Goal: Information Seeking & Learning: Learn about a topic

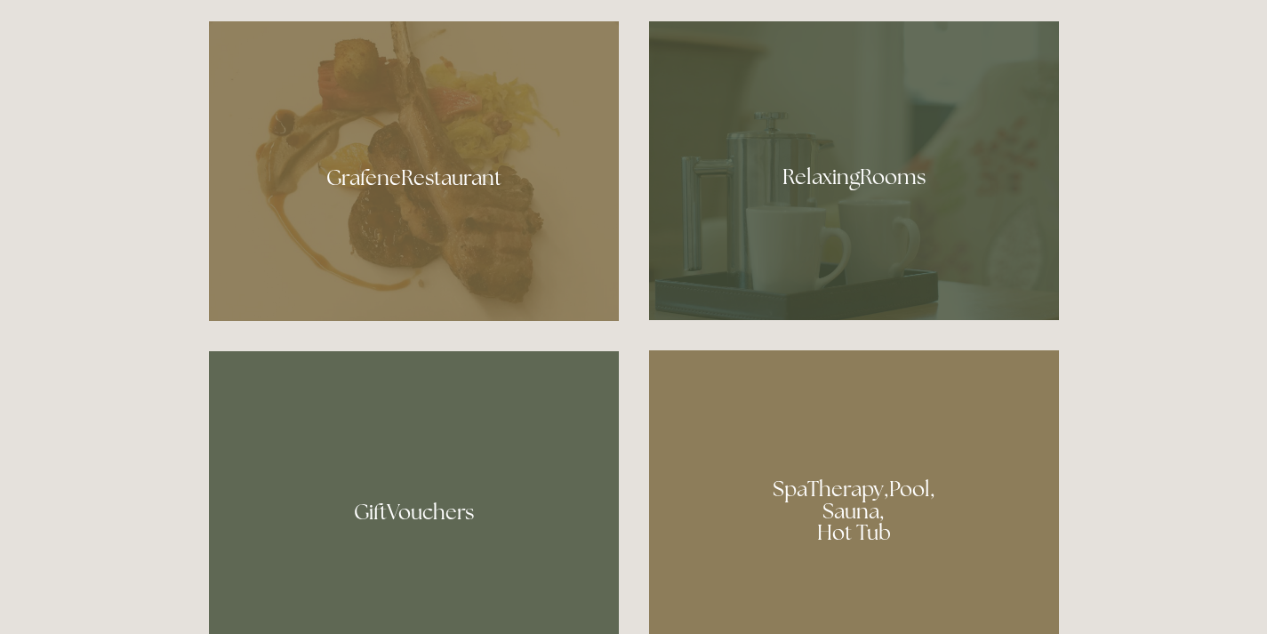
scroll to position [1056, 0]
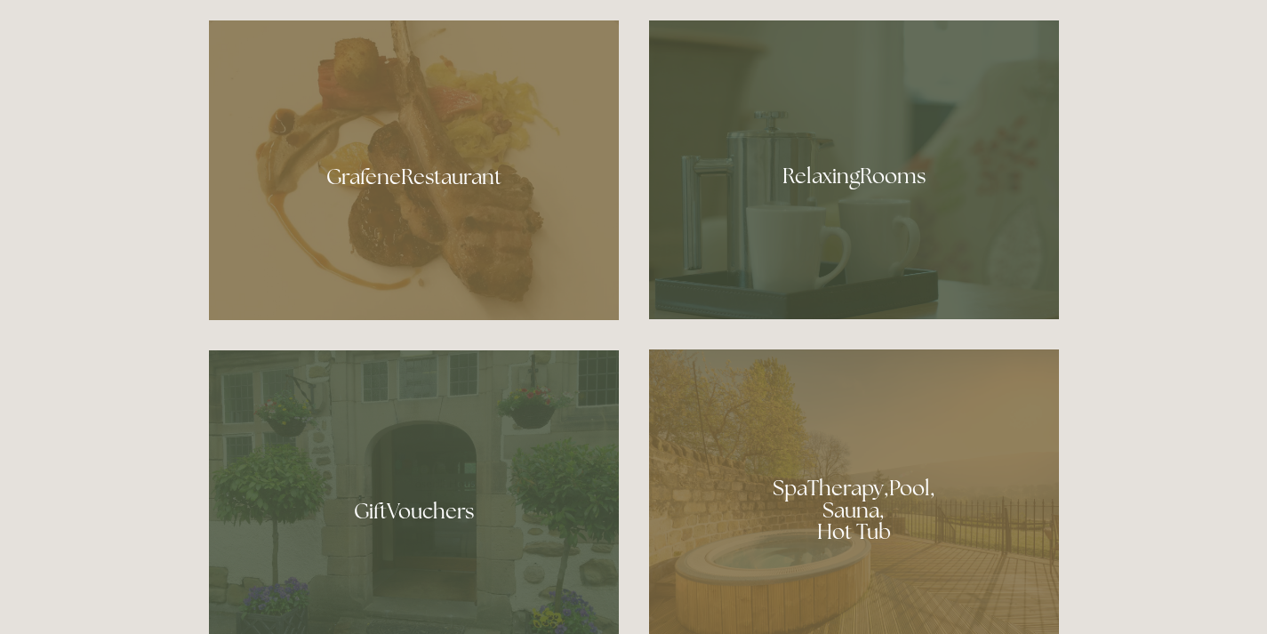
click at [862, 181] on div at bounding box center [854, 169] width 410 height 299
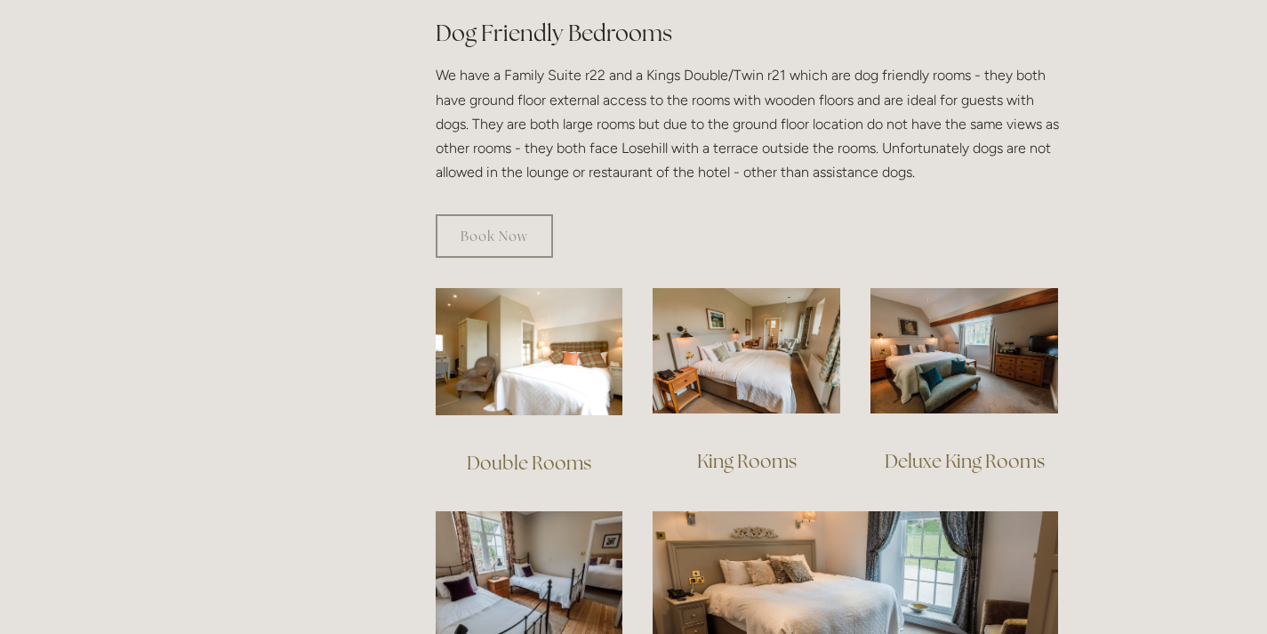
scroll to position [1042, 0]
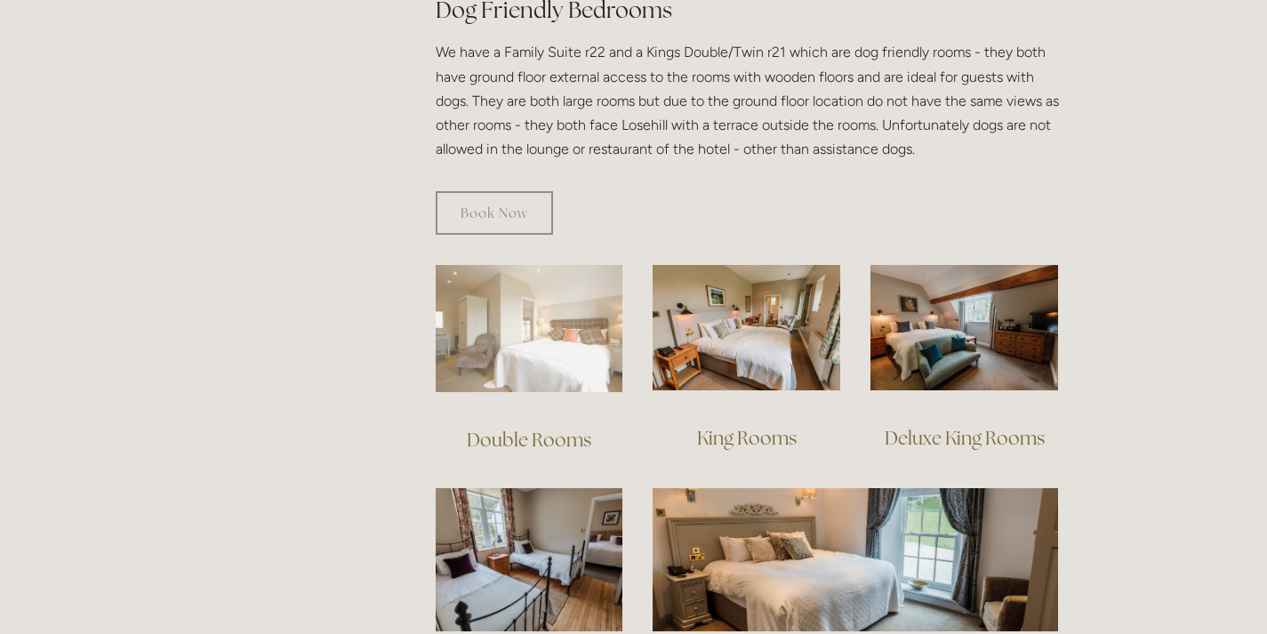
click at [564, 321] on img at bounding box center [530, 328] width 188 height 127
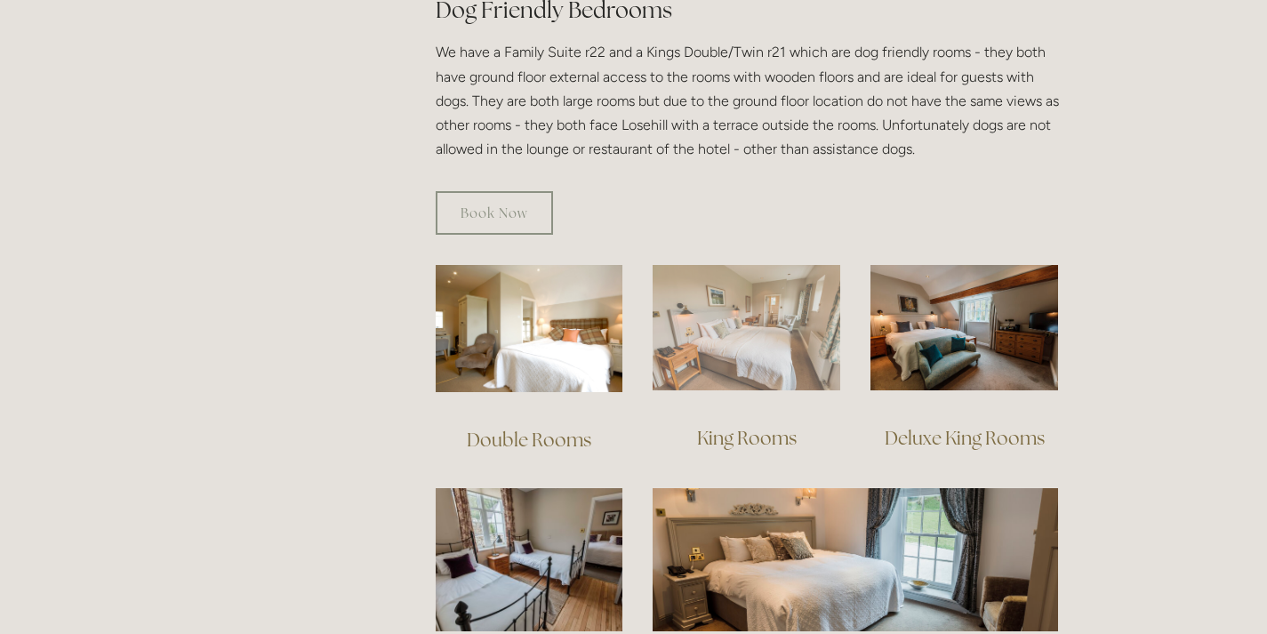
click at [757, 304] on img at bounding box center [746, 327] width 188 height 125
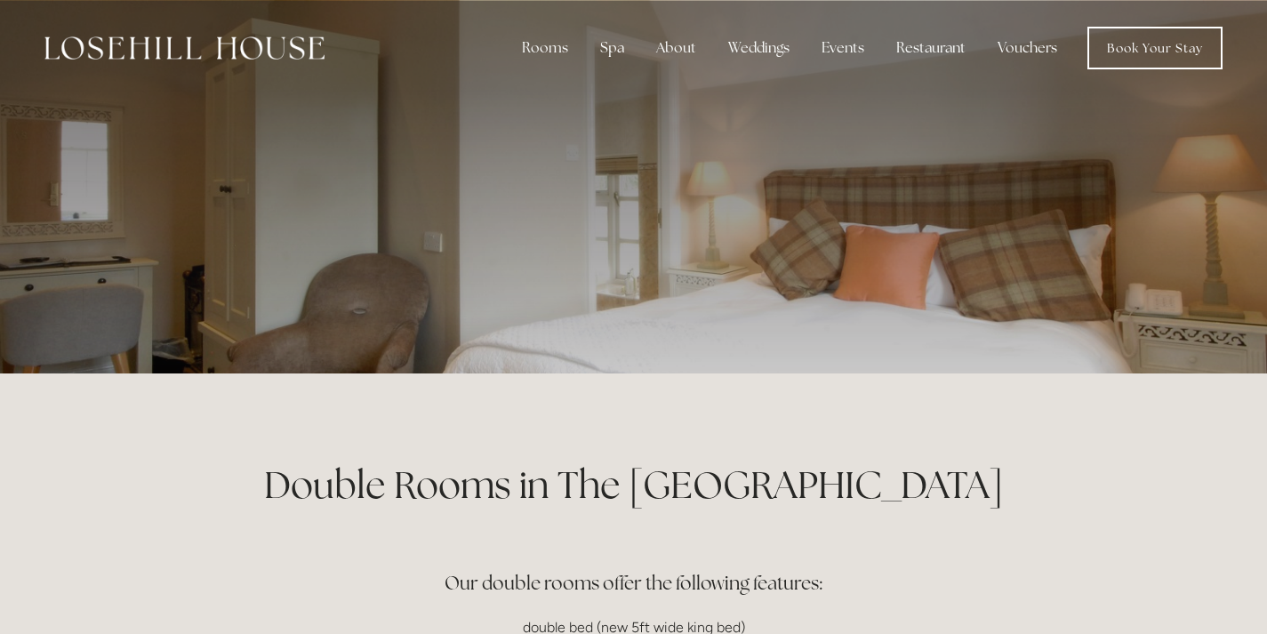
click at [694, 238] on div at bounding box center [634, 186] width 850 height 373
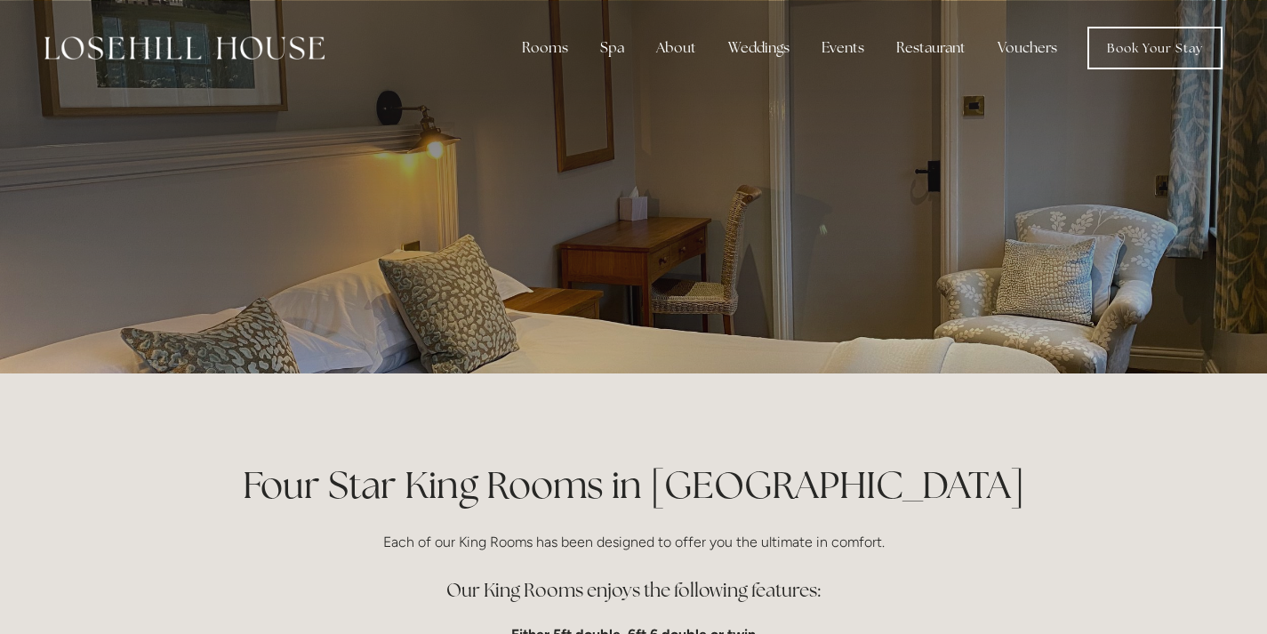
drag, startPoint x: 775, startPoint y: 249, endPoint x: 972, endPoint y: 299, distance: 203.5
click at [975, 300] on div at bounding box center [634, 186] width 850 height 373
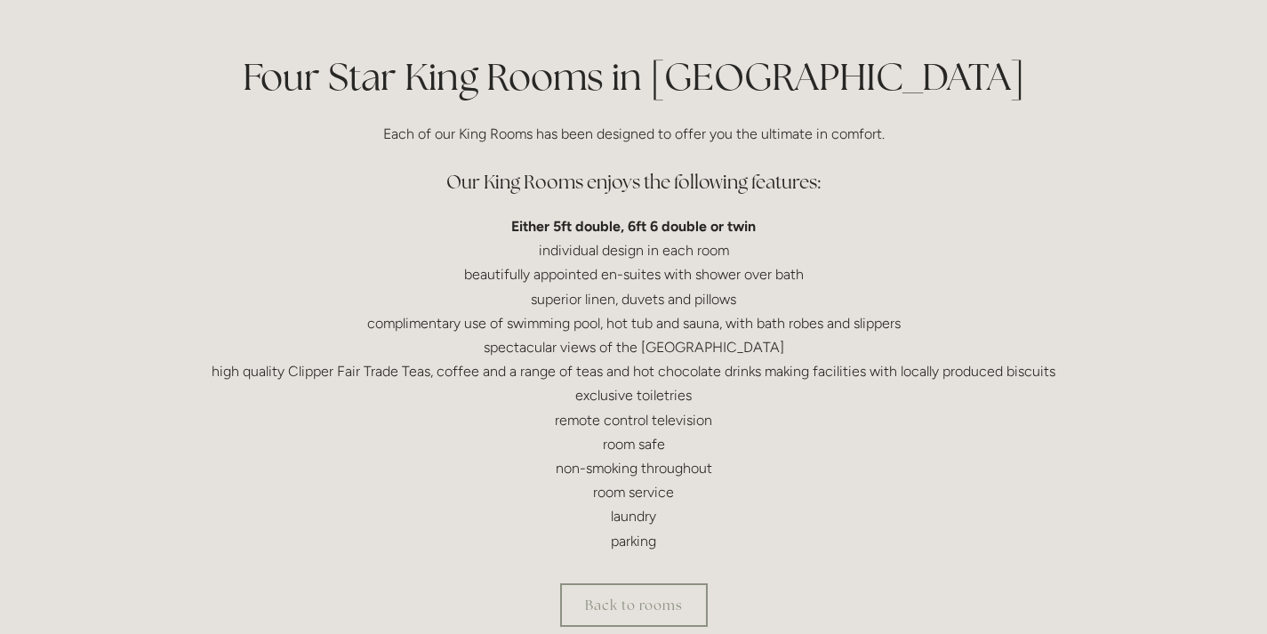
scroll to position [413, 0]
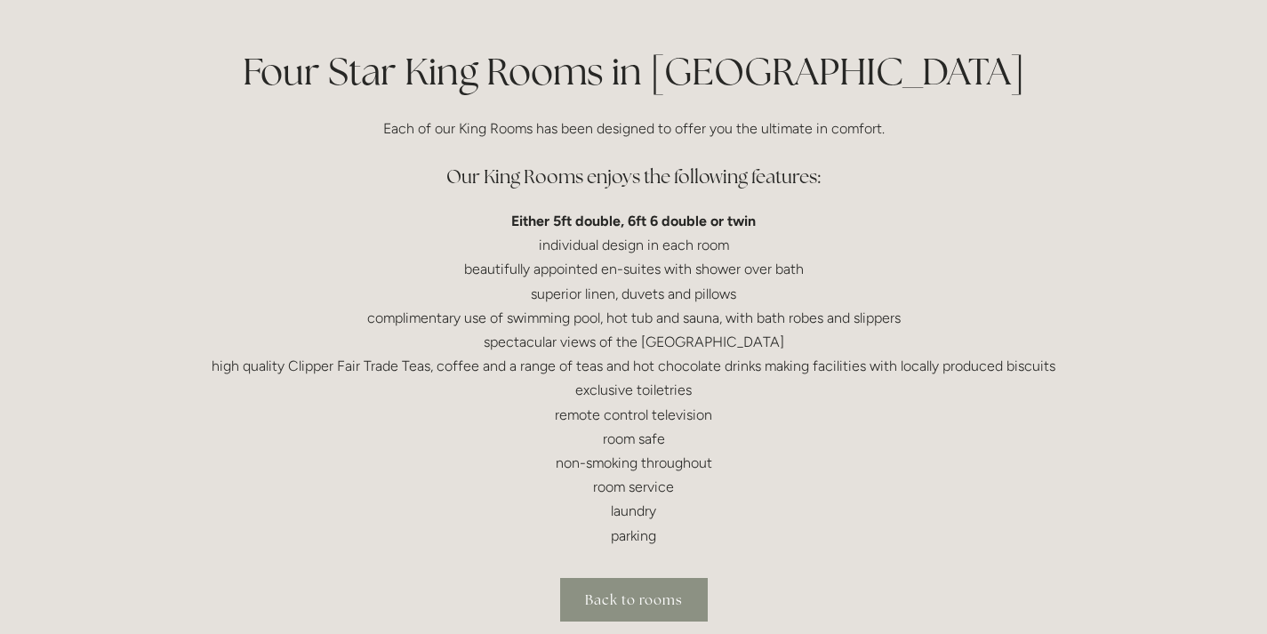
click at [663, 589] on link "Back to rooms" at bounding box center [634, 600] width 148 height 44
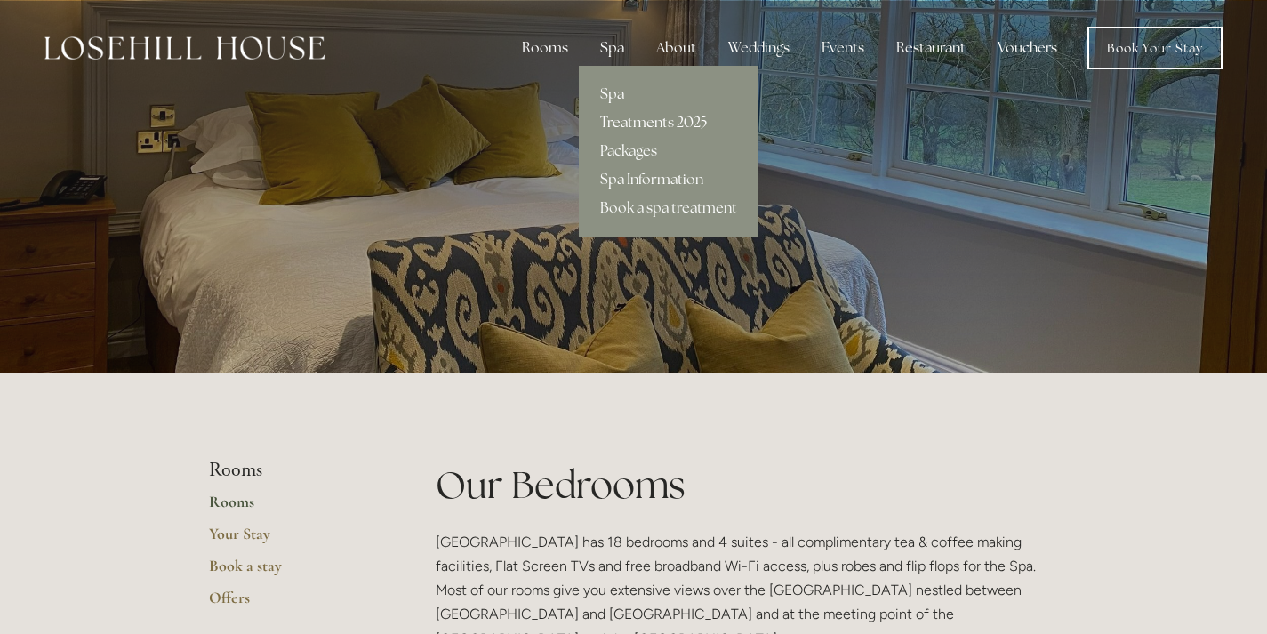
click at [636, 122] on link "Treatments 2025" at bounding box center [669, 122] width 180 height 28
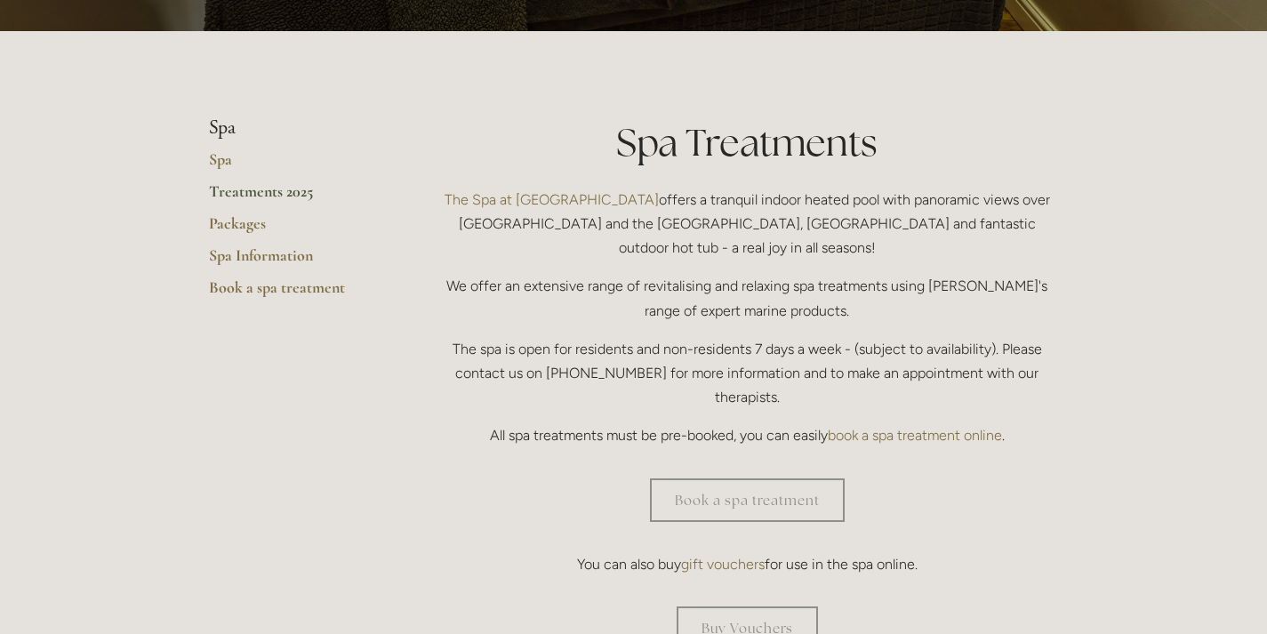
scroll to position [348, 0]
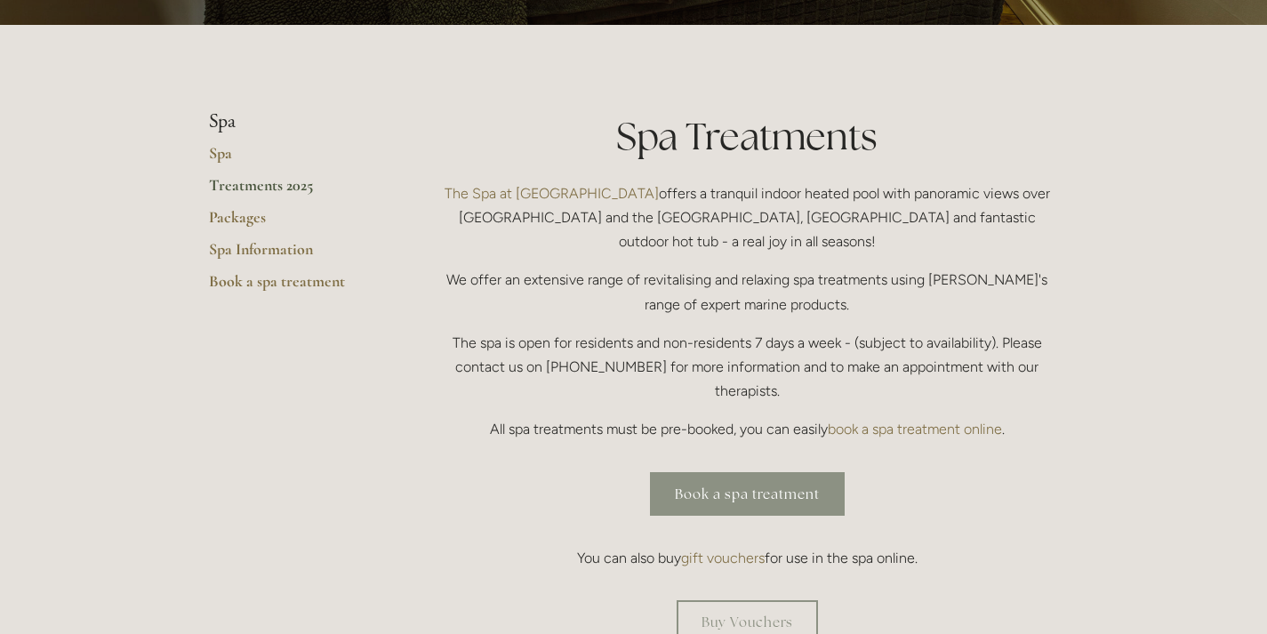
click at [745, 472] on link "Book a spa treatment" at bounding box center [747, 494] width 195 height 44
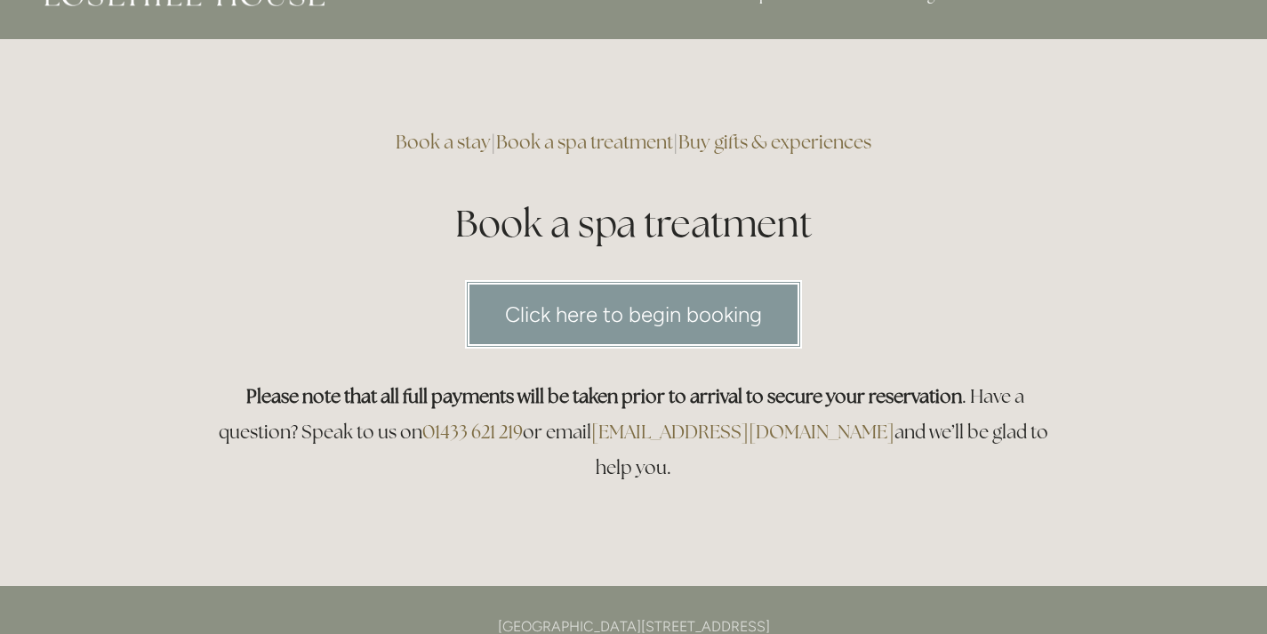
scroll to position [27, 0]
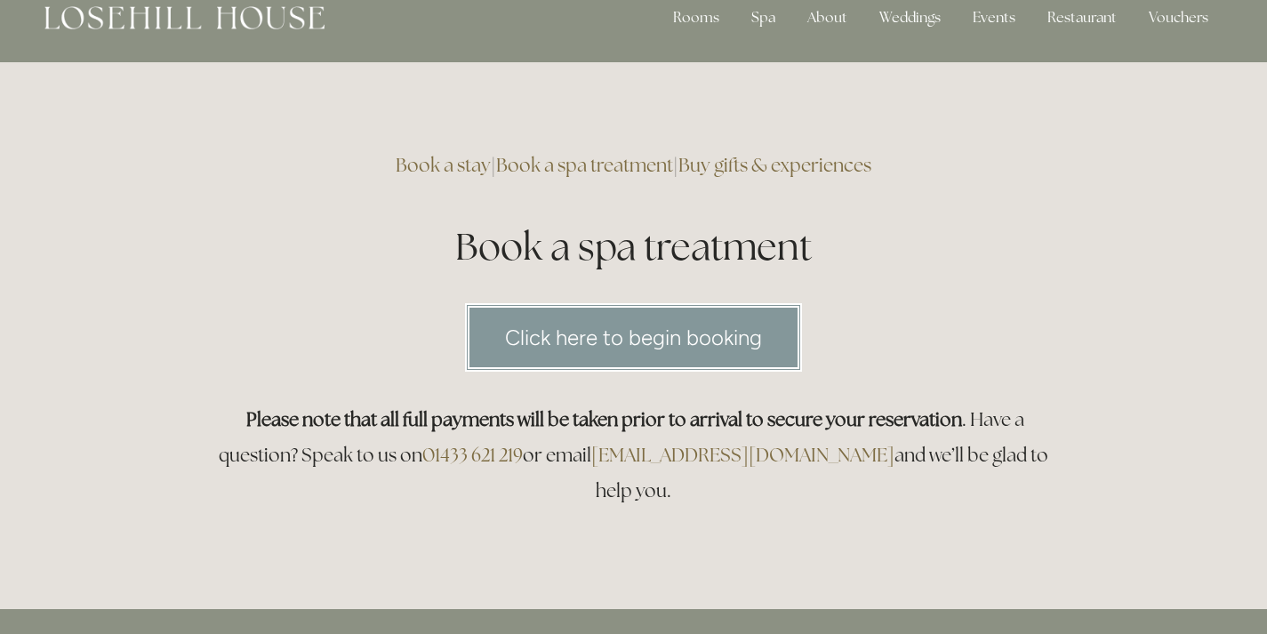
click at [603, 335] on link "Click here to begin booking" at bounding box center [633, 337] width 337 height 68
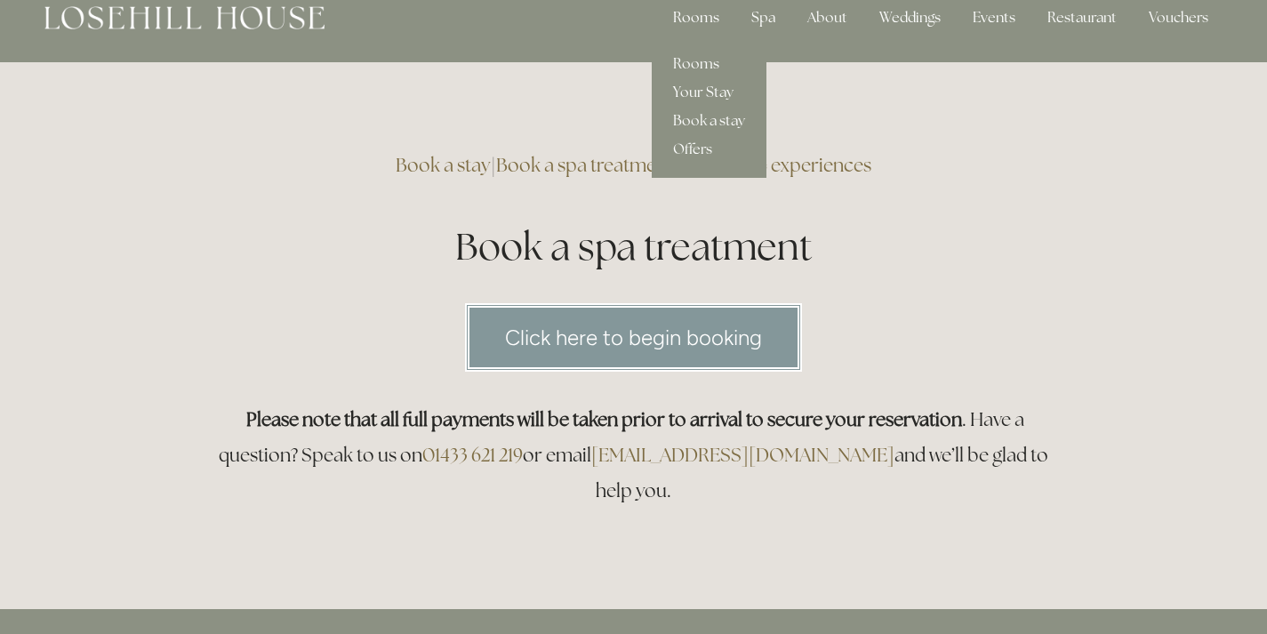
click at [696, 25] on div "Rooms" at bounding box center [696, 18] width 75 height 36
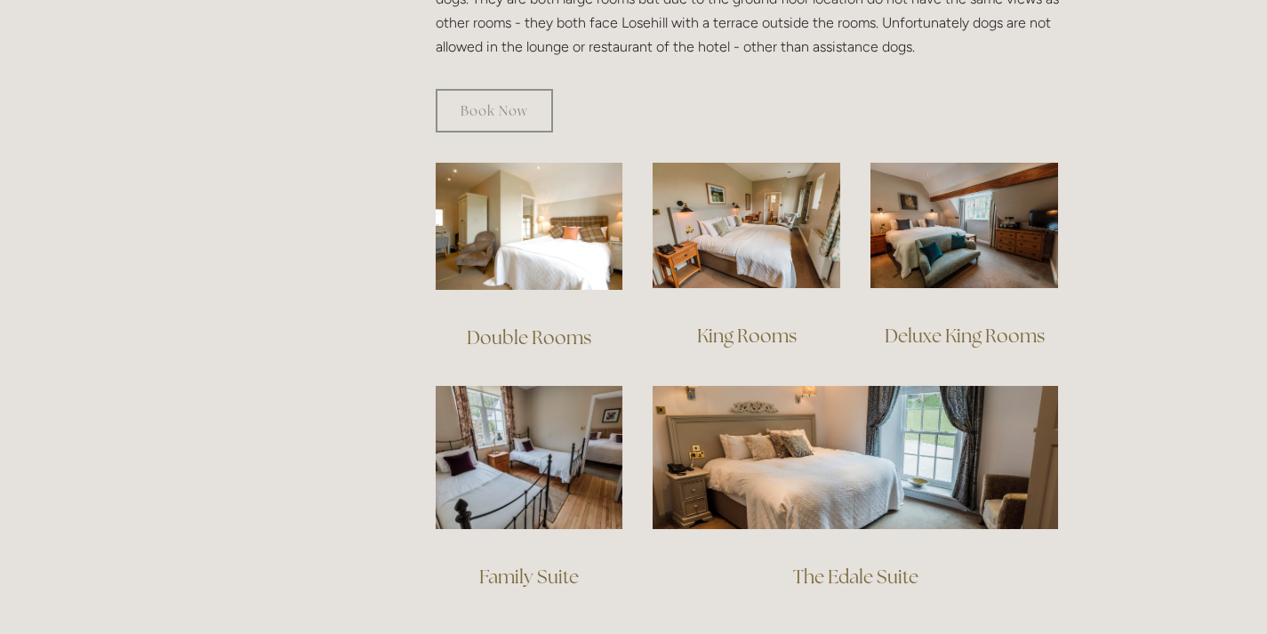
scroll to position [1148, 0]
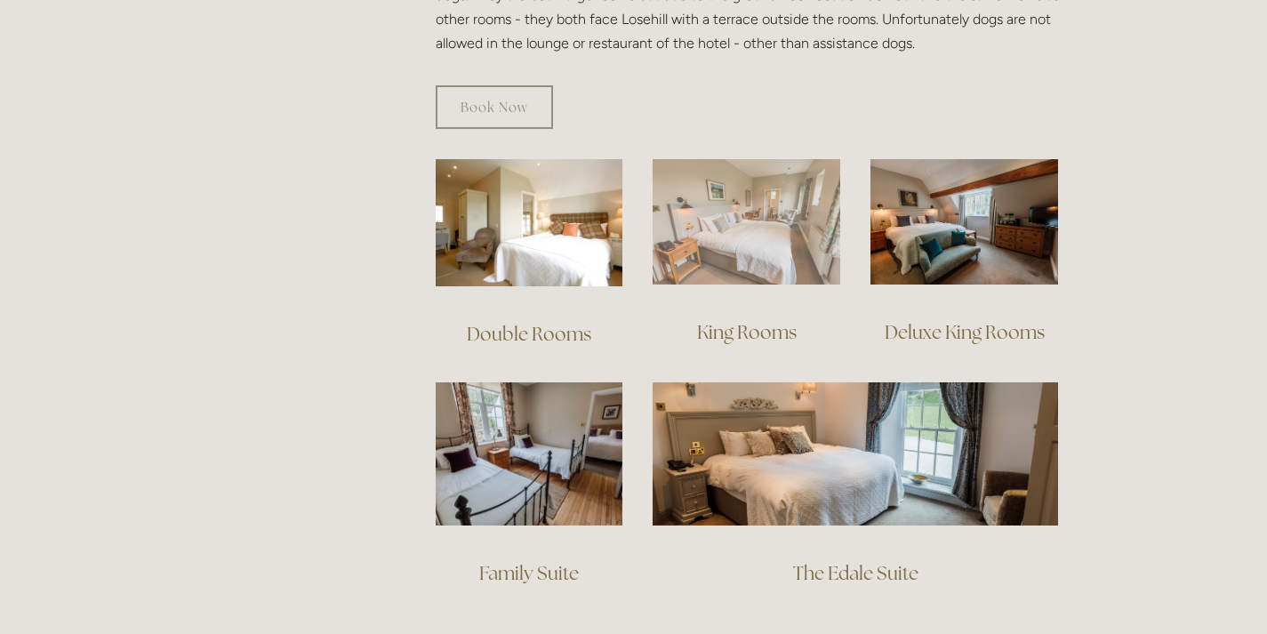
click at [748, 195] on img at bounding box center [746, 221] width 188 height 125
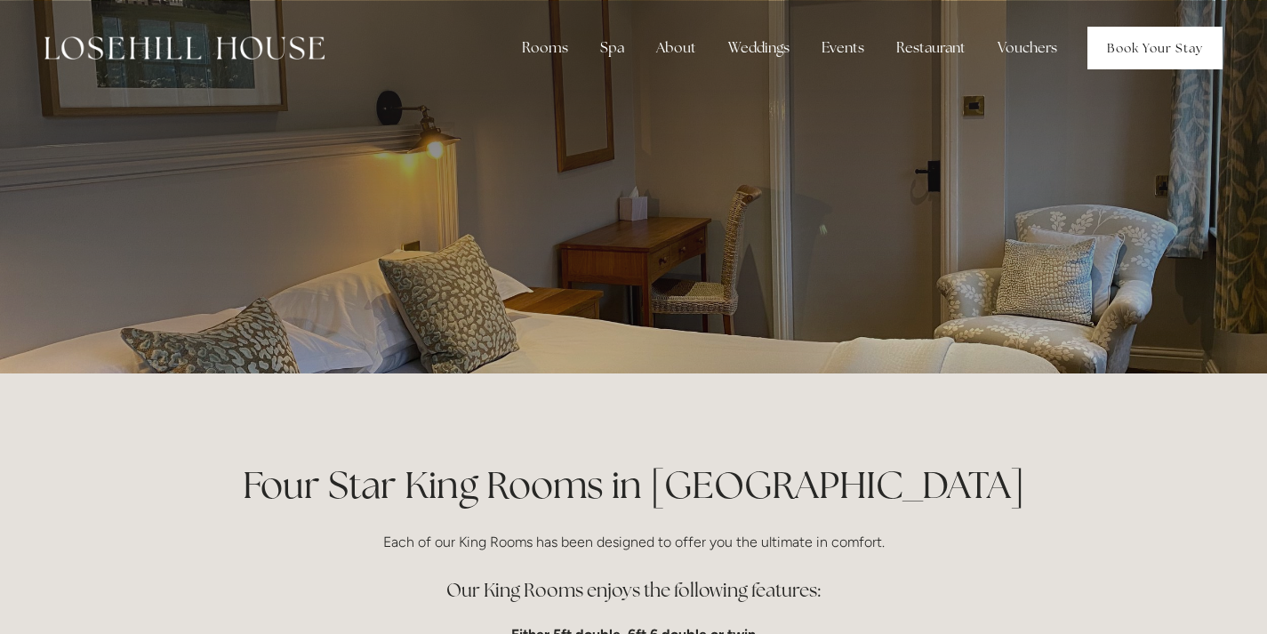
click at [1133, 48] on link "Book Your Stay" at bounding box center [1154, 48] width 135 height 43
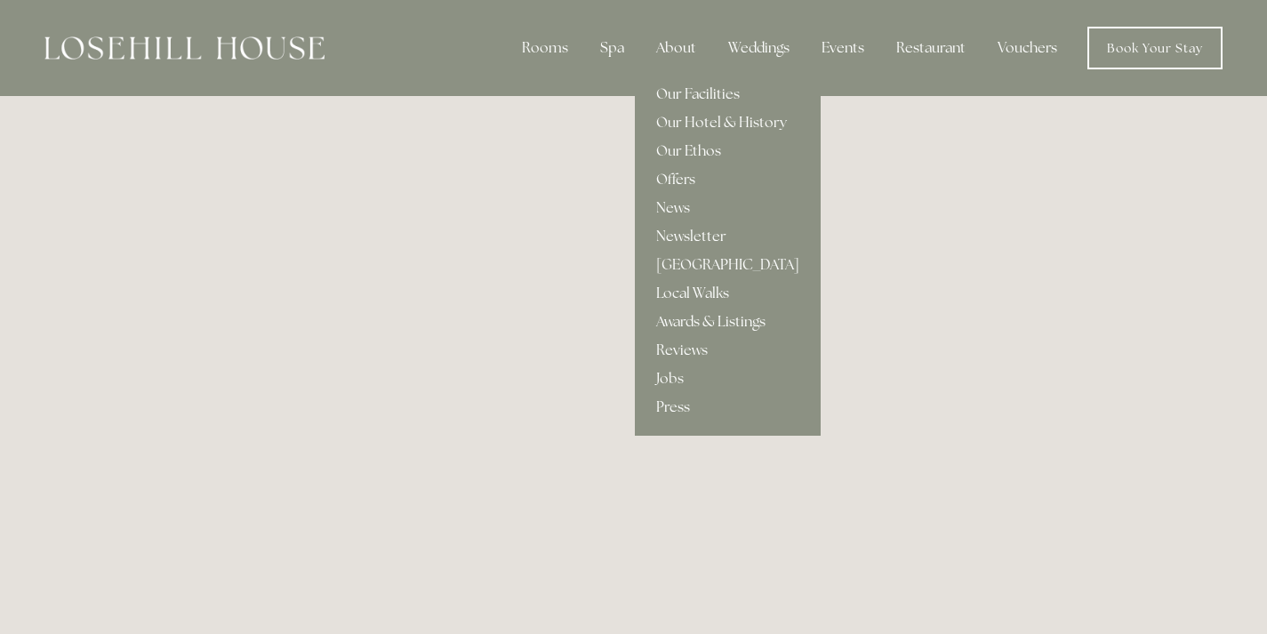
click at [679, 49] on div "About" at bounding box center [676, 48] width 68 height 36
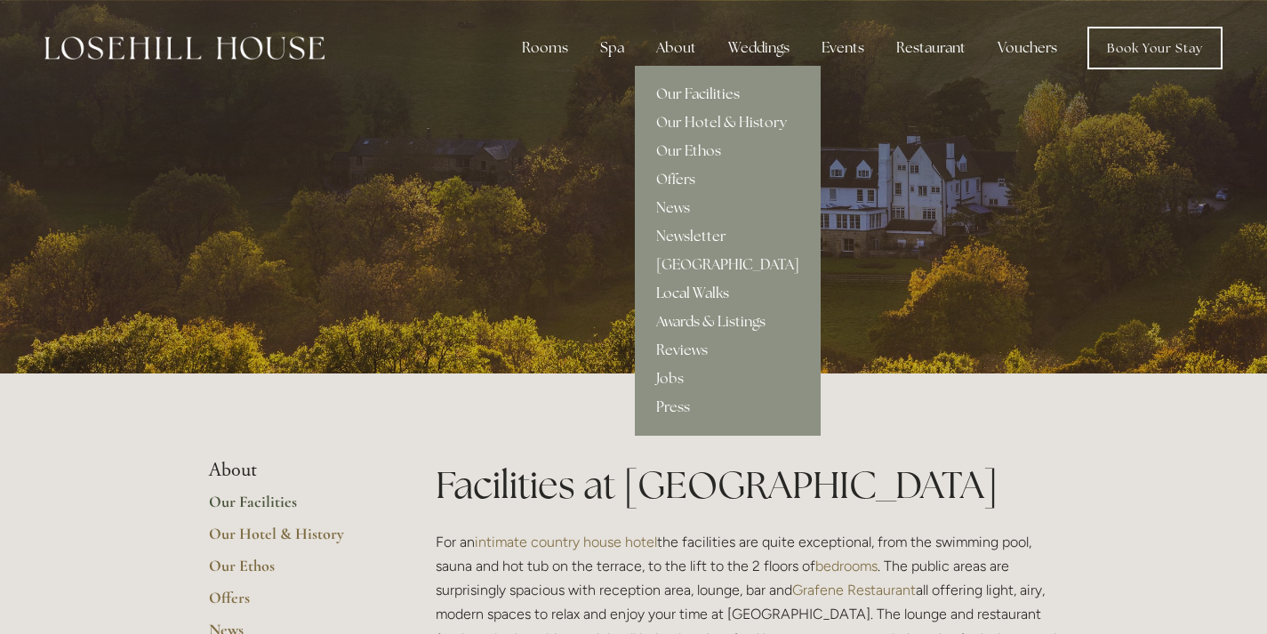
click at [708, 290] on link "Local Walks" at bounding box center [728, 293] width 186 height 28
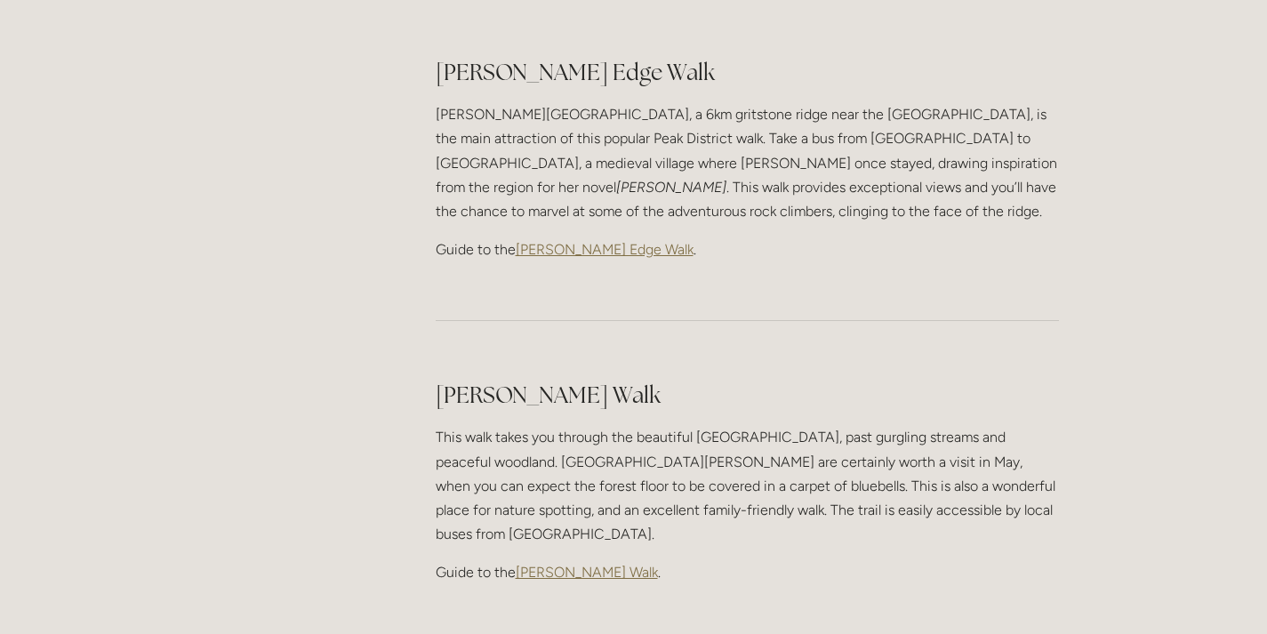
scroll to position [2230, 0]
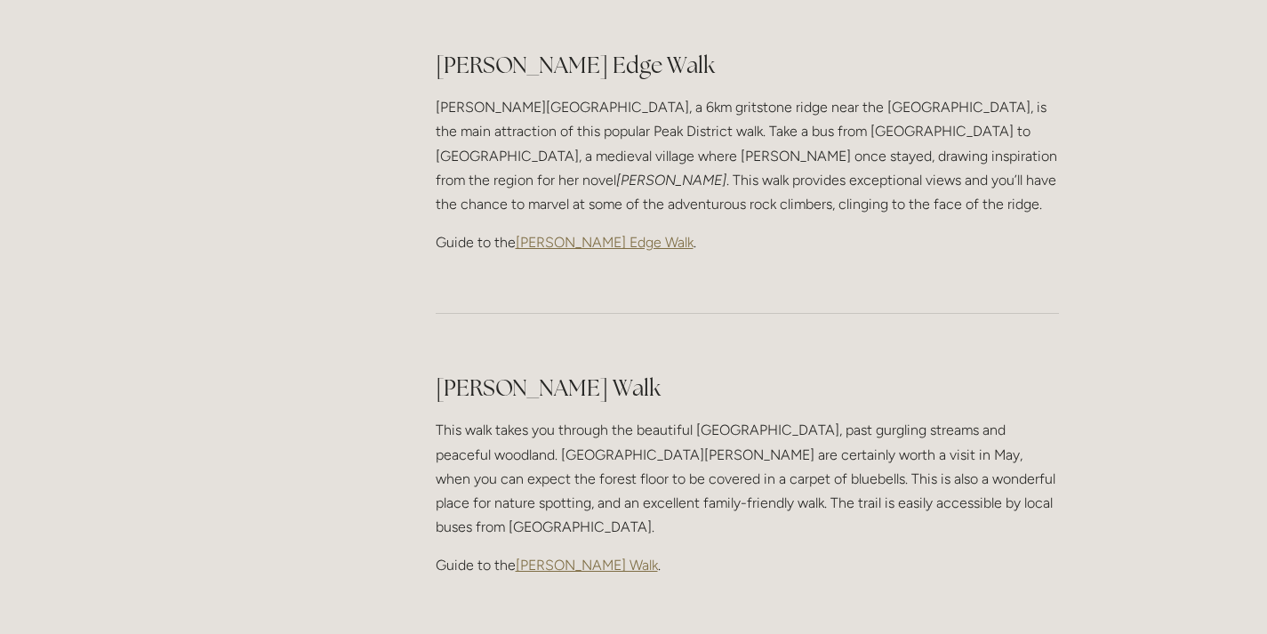
click at [597, 556] on span "[PERSON_NAME] Walk" at bounding box center [587, 564] width 142 height 17
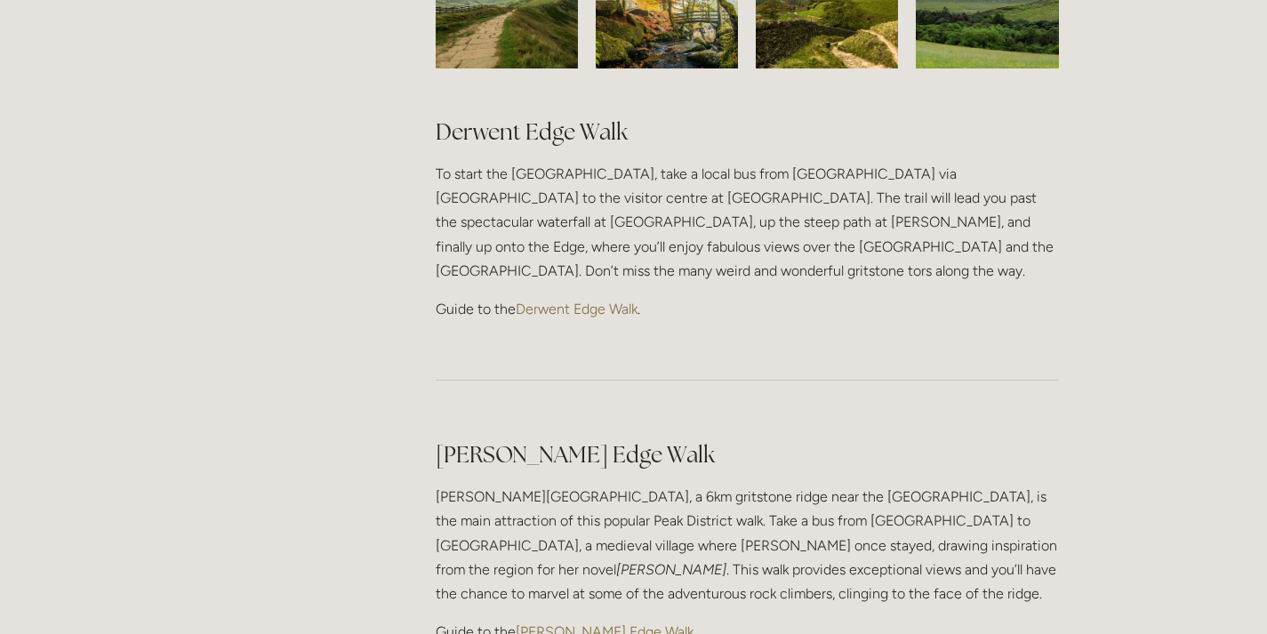
scroll to position [1835, 0]
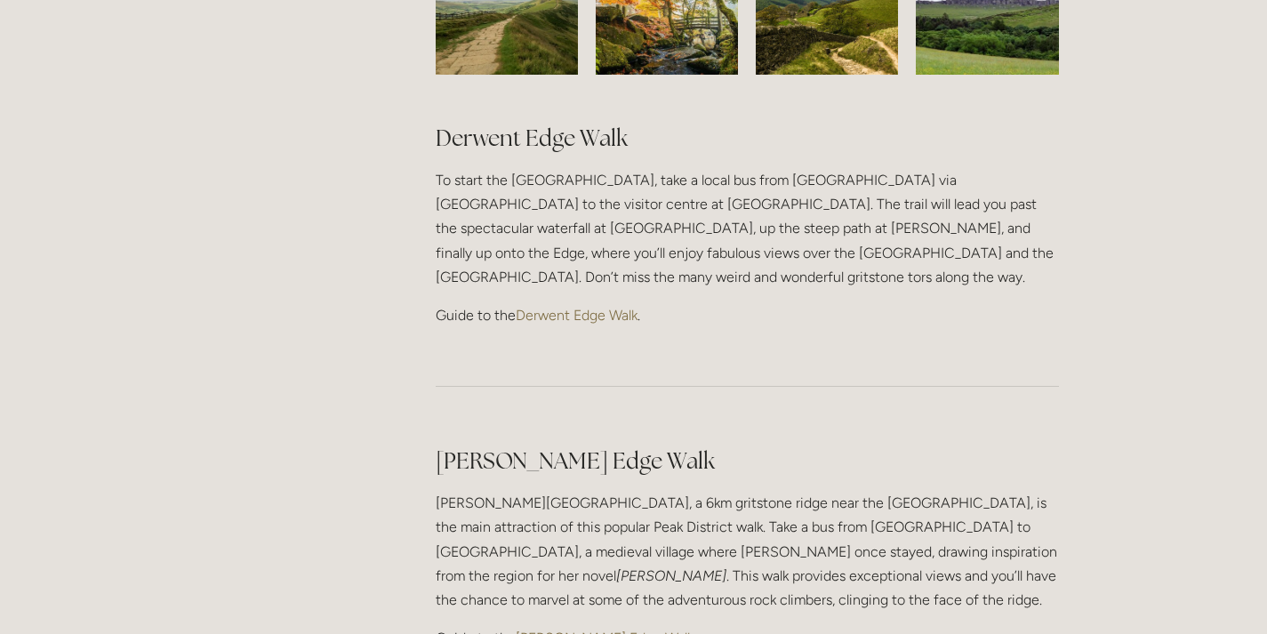
click at [541, 629] on span "[PERSON_NAME] Edge Walk" at bounding box center [605, 637] width 178 height 17
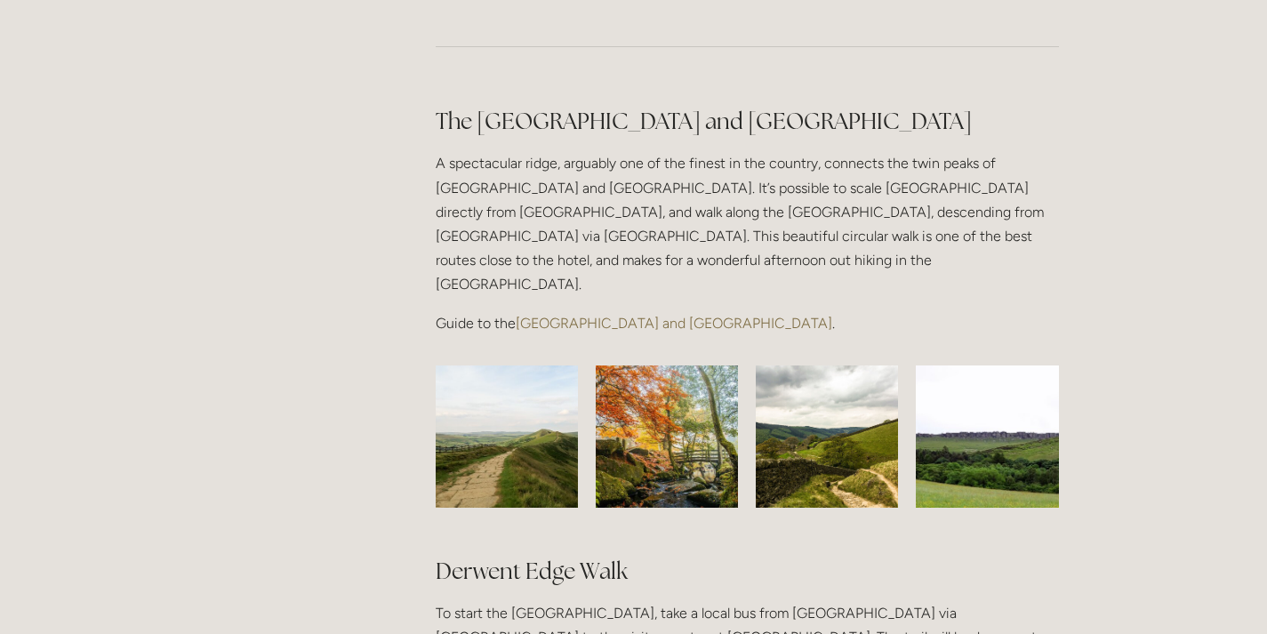
scroll to position [1397, 0]
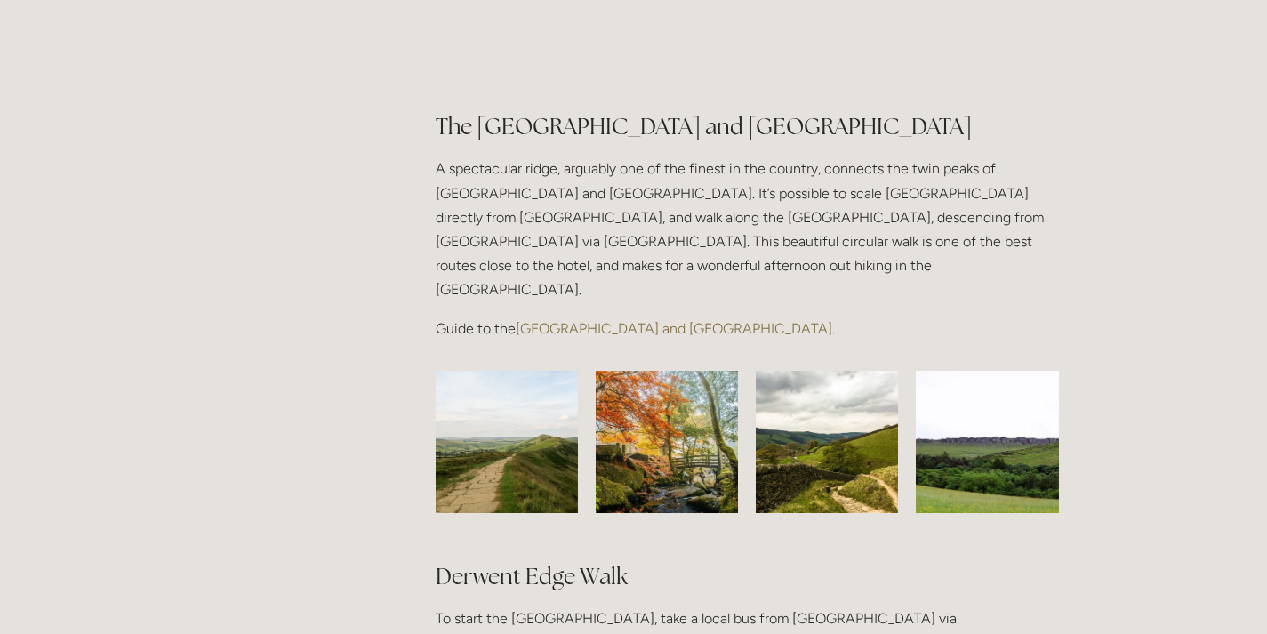
click at [587, 320] on link "[GEOGRAPHIC_DATA] and [GEOGRAPHIC_DATA]" at bounding box center [674, 328] width 316 height 17
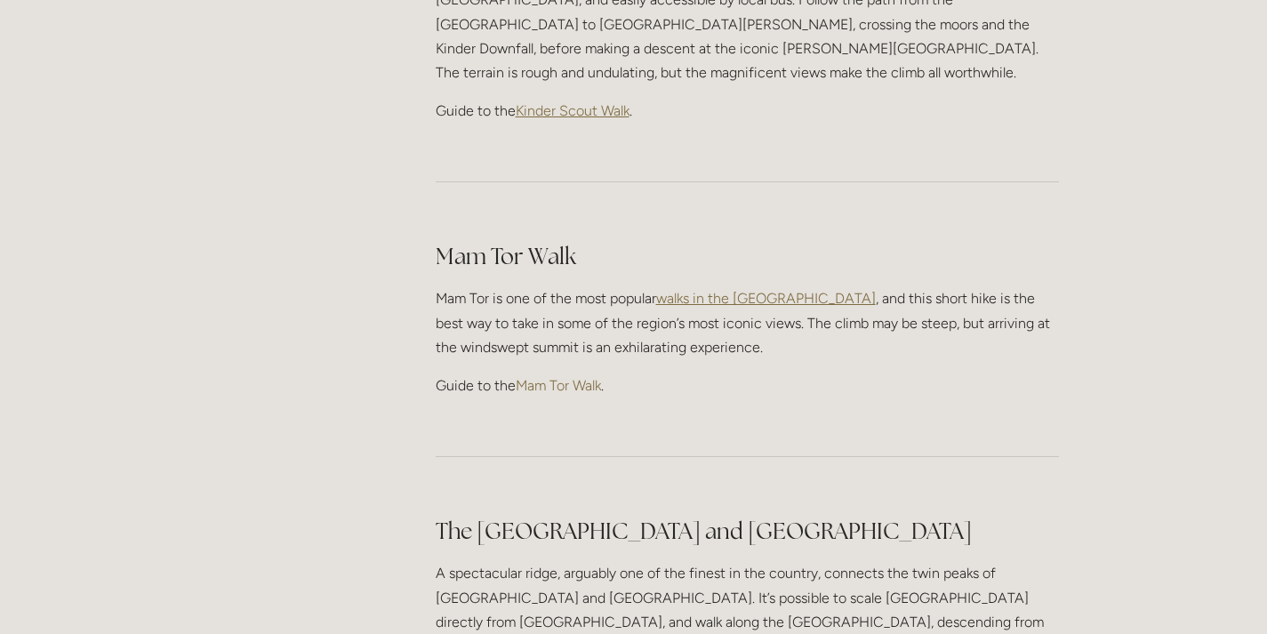
scroll to position [989, 0]
click at [734, 292] on span "walks in the [GEOGRAPHIC_DATA]" at bounding box center [766, 300] width 220 height 17
click at [574, 380] on link "Mam Tor Walk" at bounding box center [558, 388] width 85 height 17
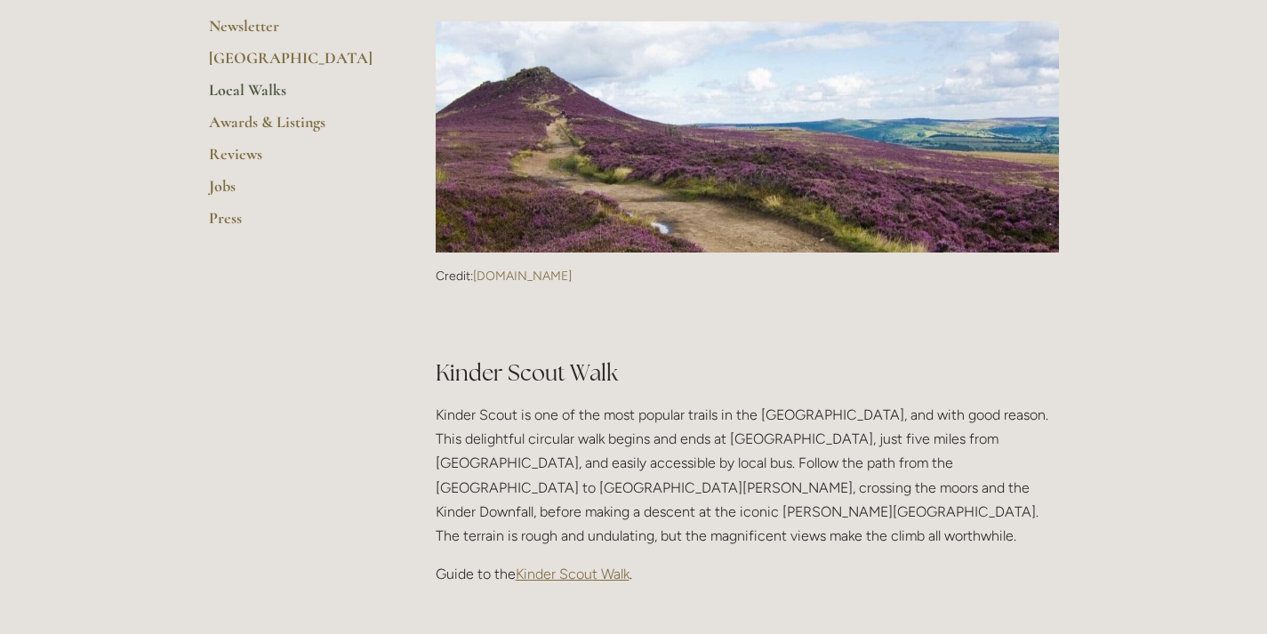
scroll to position [528, 0]
click at [555, 566] on span "Kinder Scout Walk" at bounding box center [573, 574] width 114 height 17
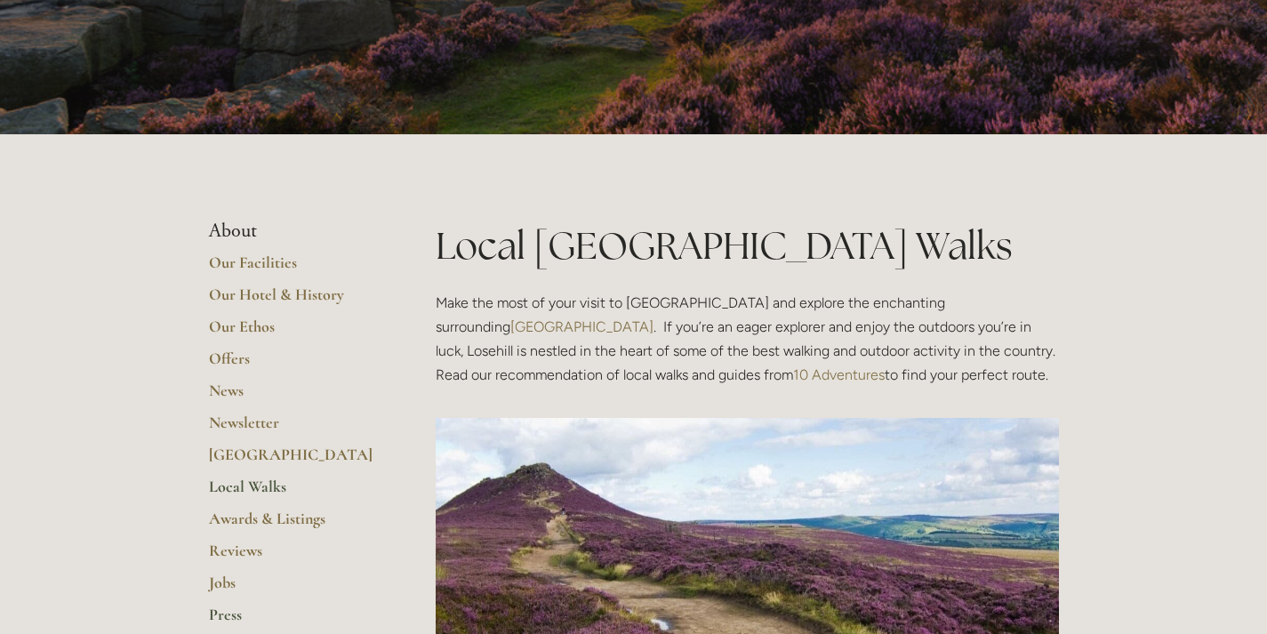
scroll to position [128, 0]
